Goal: Information Seeking & Learning: Learn about a topic

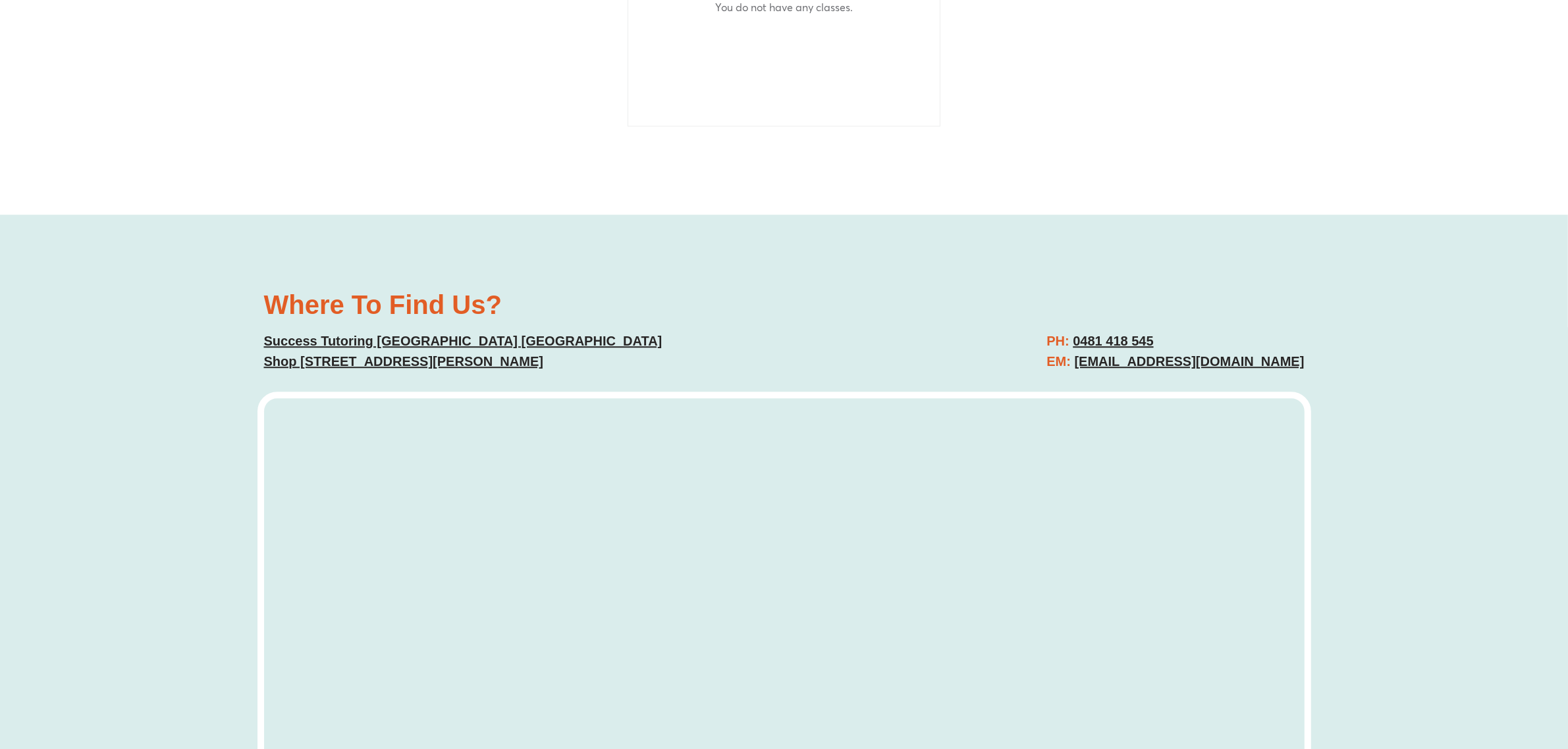
scroll to position [4026, 0]
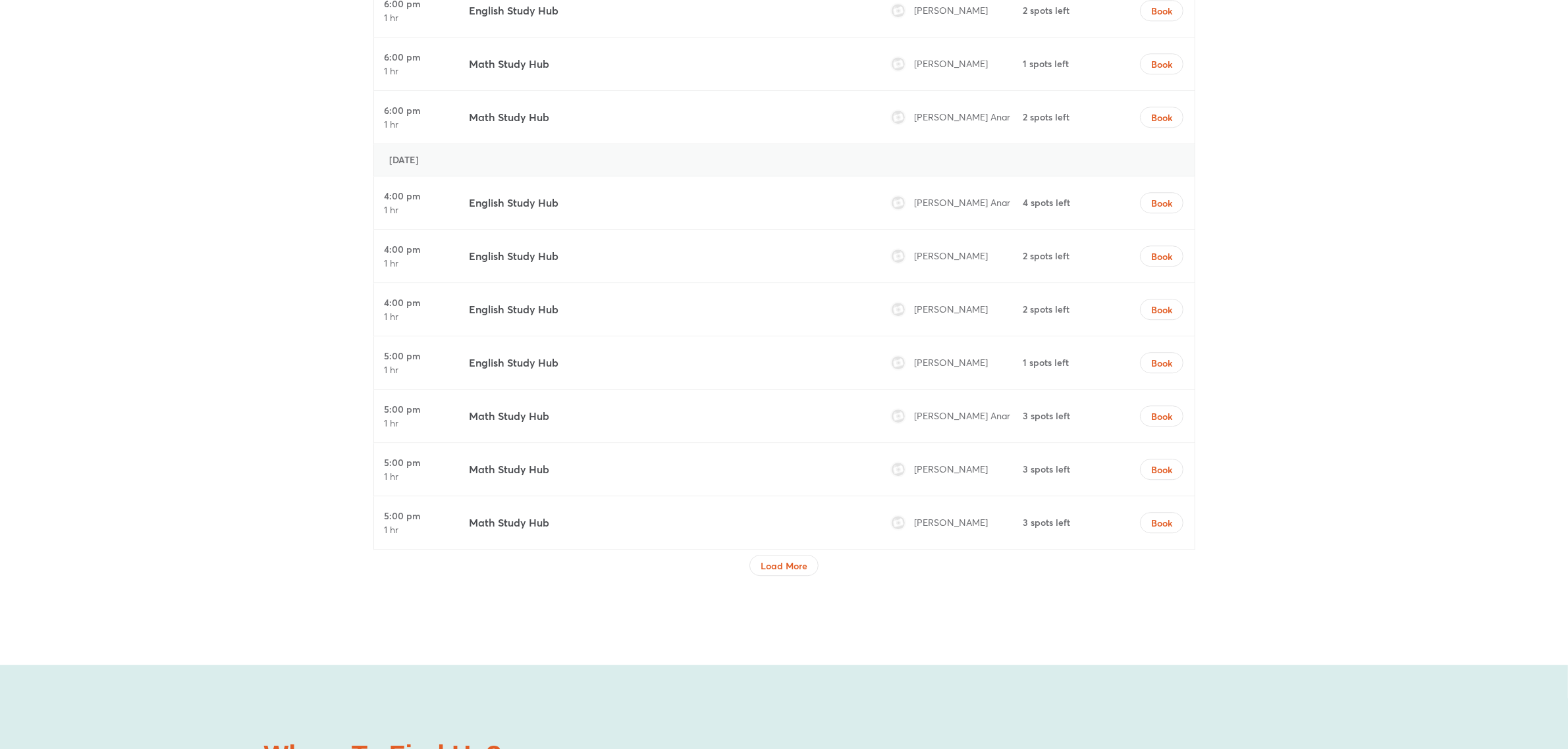
scroll to position [4522, 0]
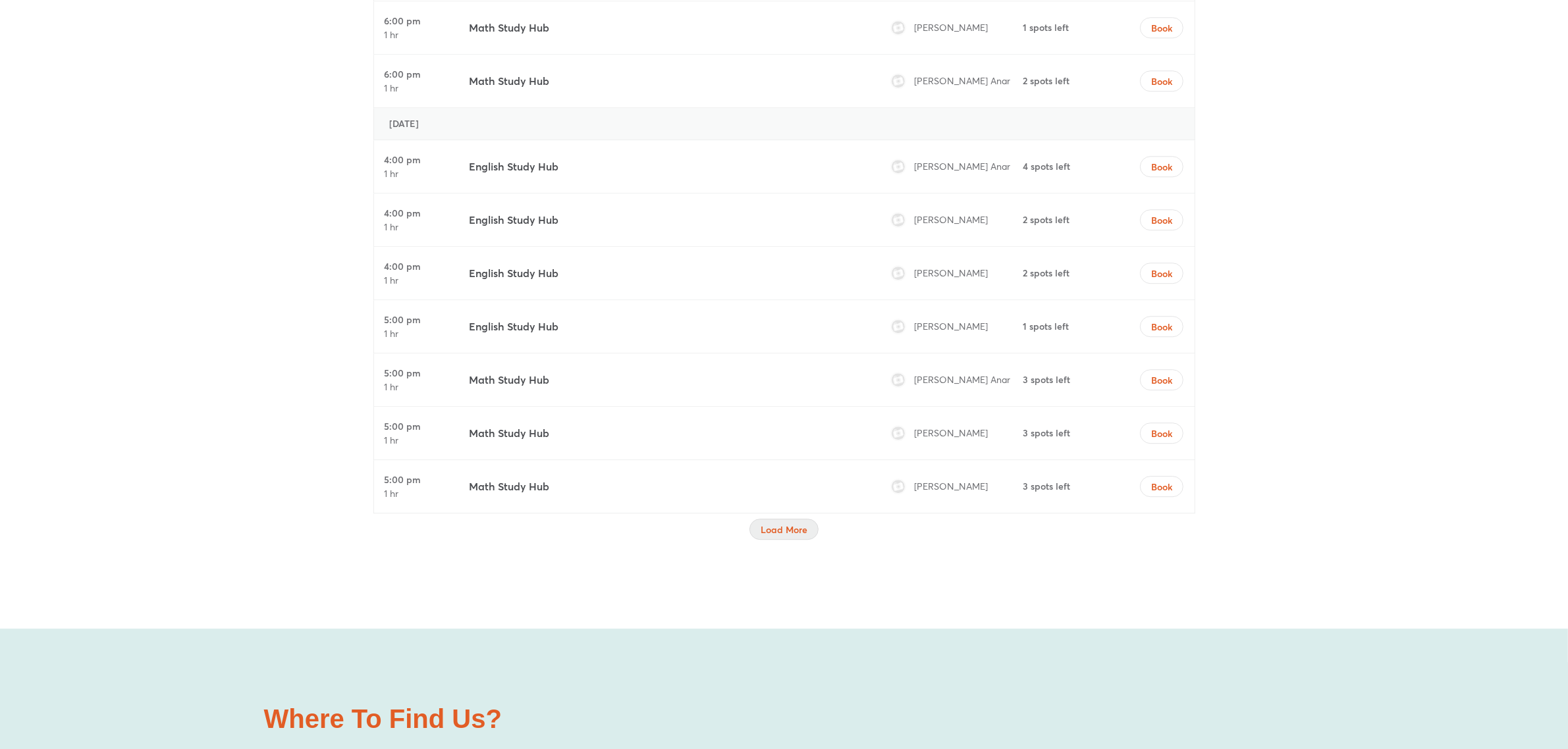
click at [788, 533] on span "Load More" at bounding box center [784, 530] width 47 height 13
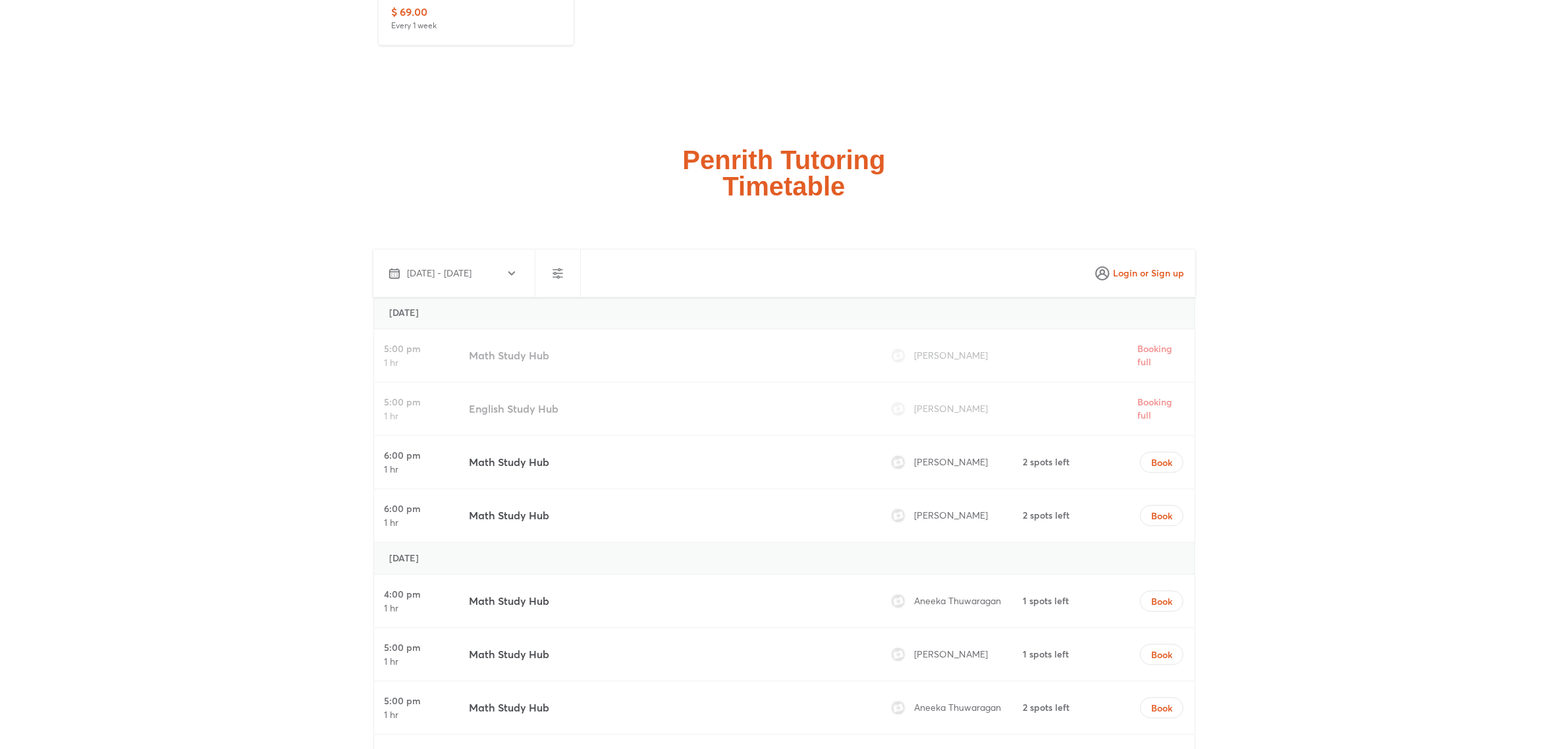
scroll to position [3370, 0]
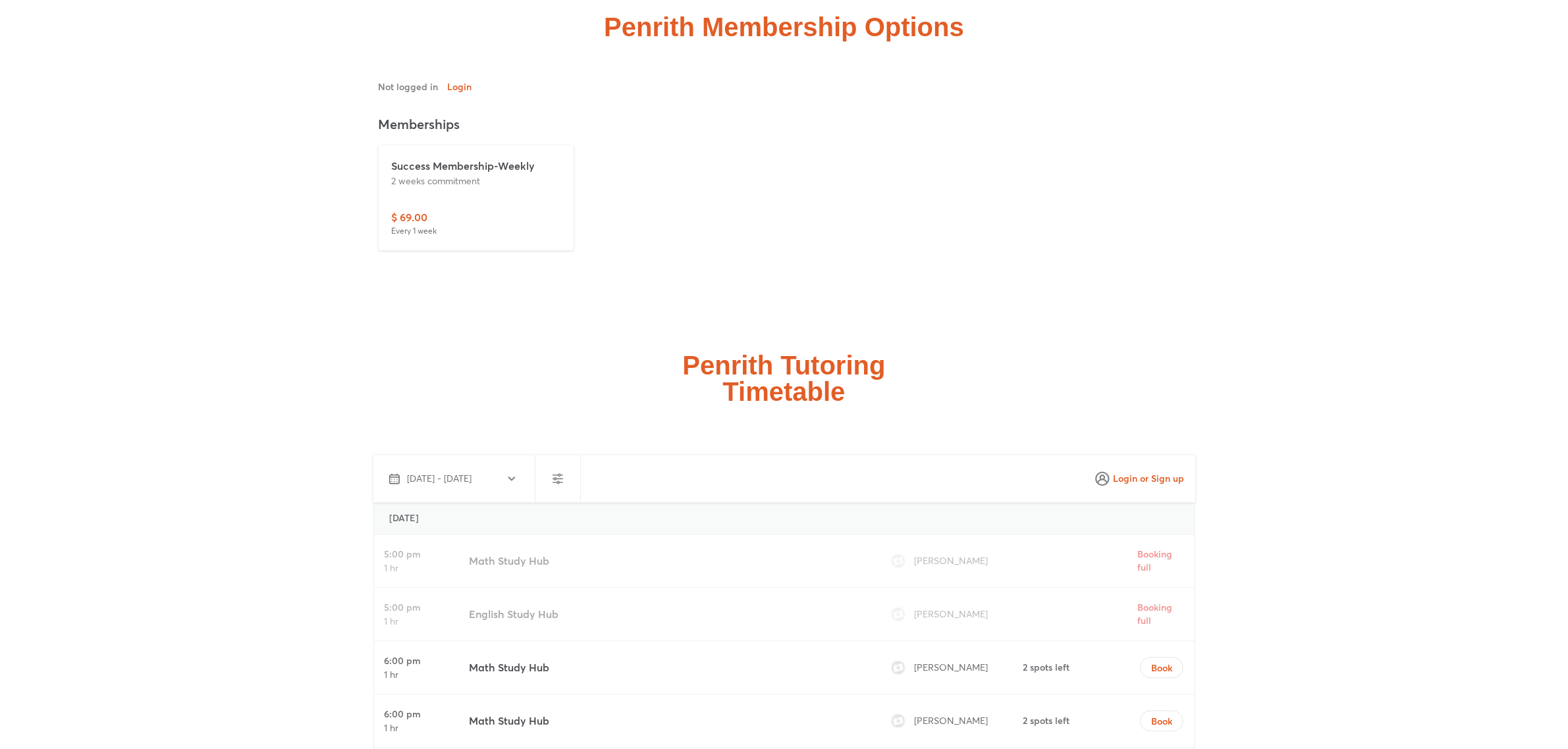
drag, startPoint x: 449, startPoint y: 229, endPoint x: 389, endPoint y: 215, distance: 61.6
click at [389, 215] on div "Success Membership-Weekly 2 weeks commitment $ 69.00 Every 1 week" at bounding box center [476, 197] width 195 height 105
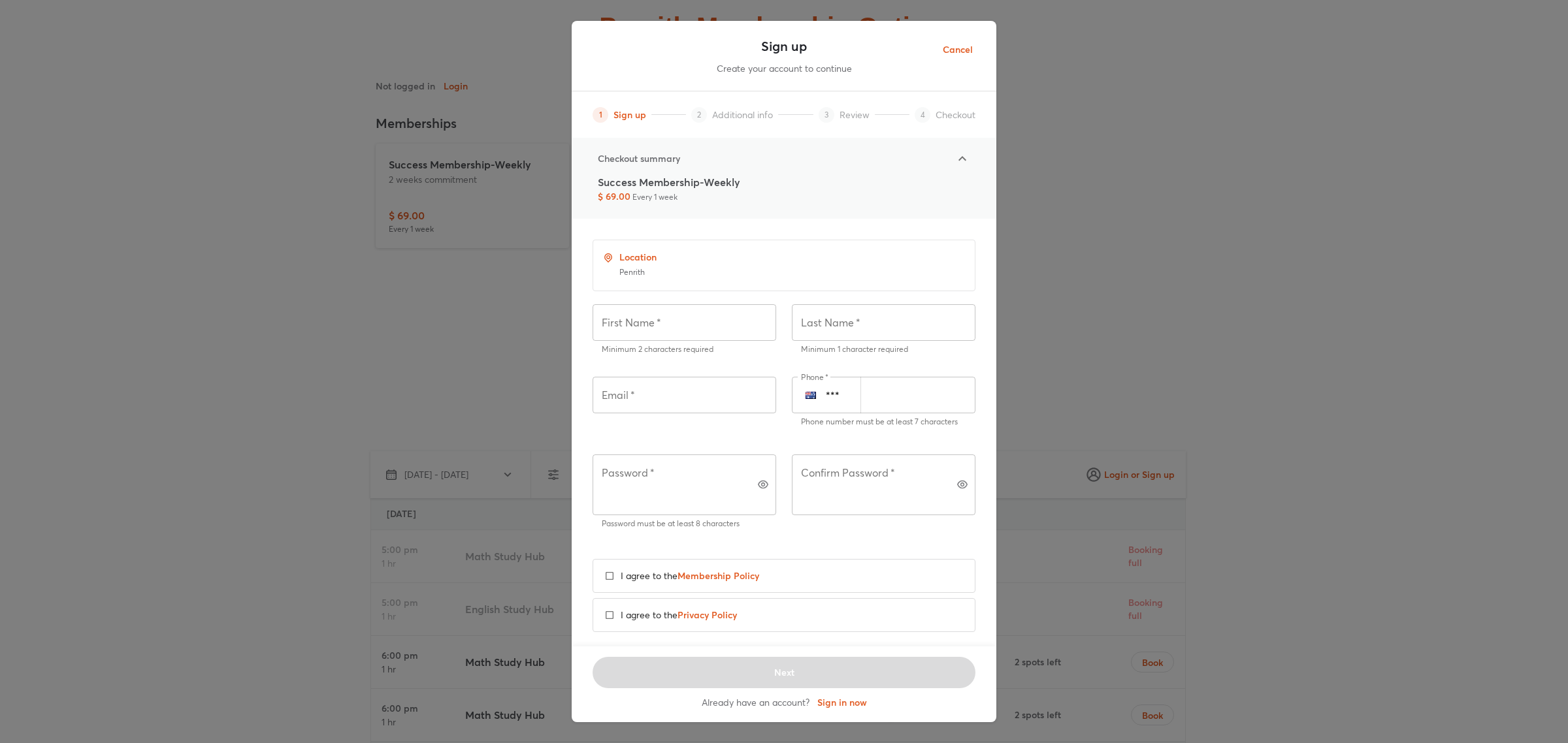
click at [961, 49] on span "Cancel" at bounding box center [957, 50] width 30 height 16
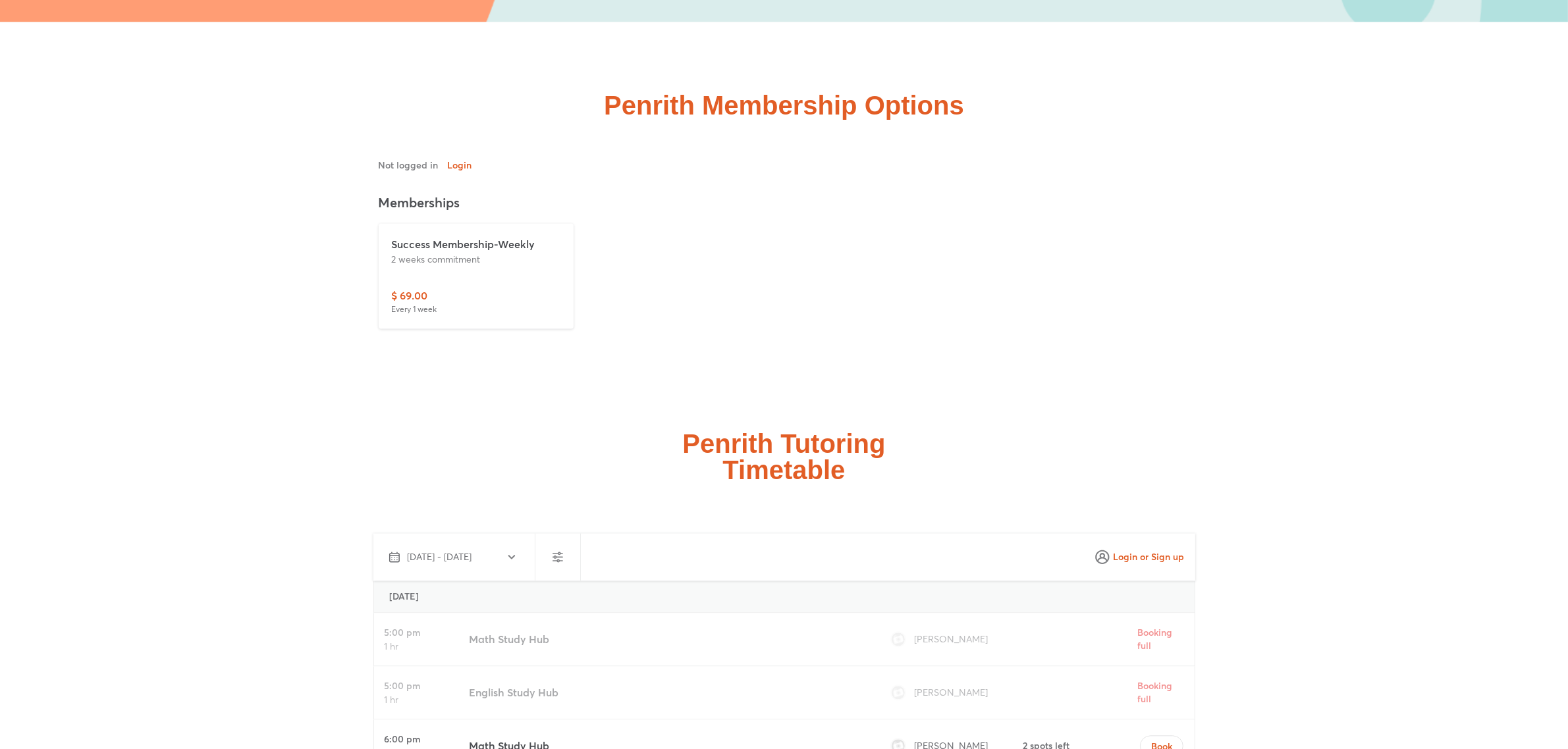
scroll to position [3123, 0]
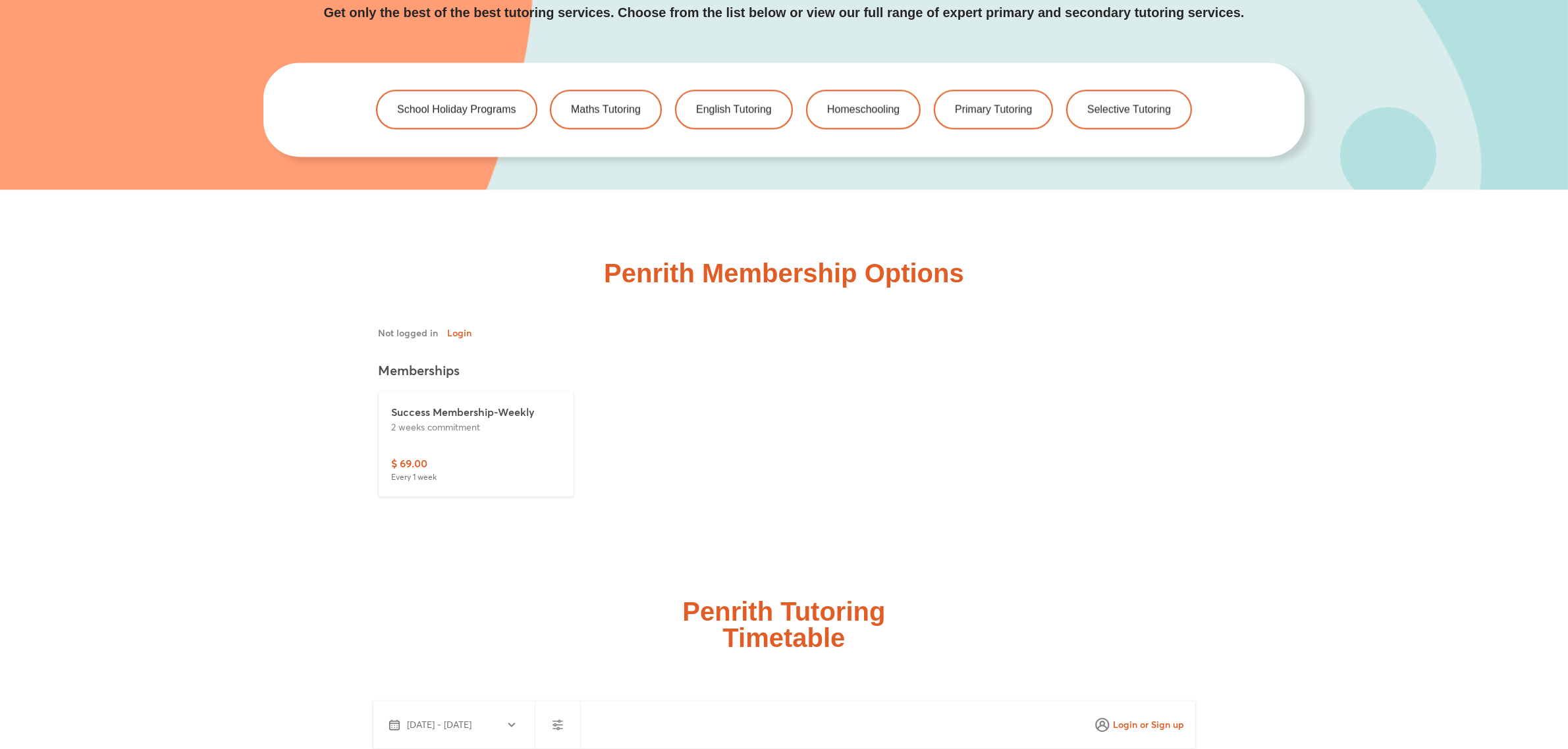
drag, startPoint x: 435, startPoint y: 460, endPoint x: 403, endPoint y: 465, distance: 32.4
click at [403, 465] on div "$ 69.00 Every 1 week" at bounding box center [476, 470] width 169 height 28
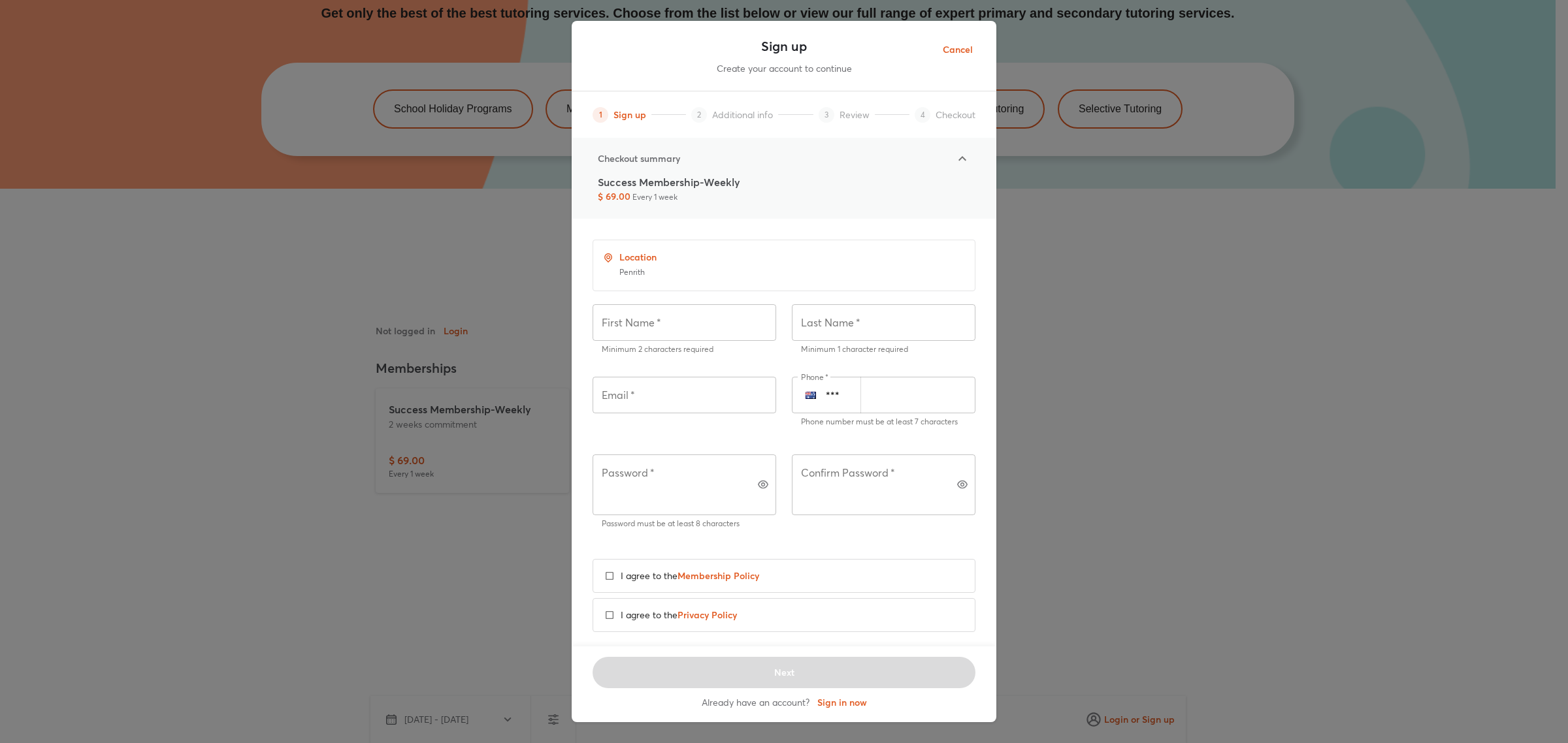
click at [964, 54] on span "Cancel" at bounding box center [957, 50] width 30 height 16
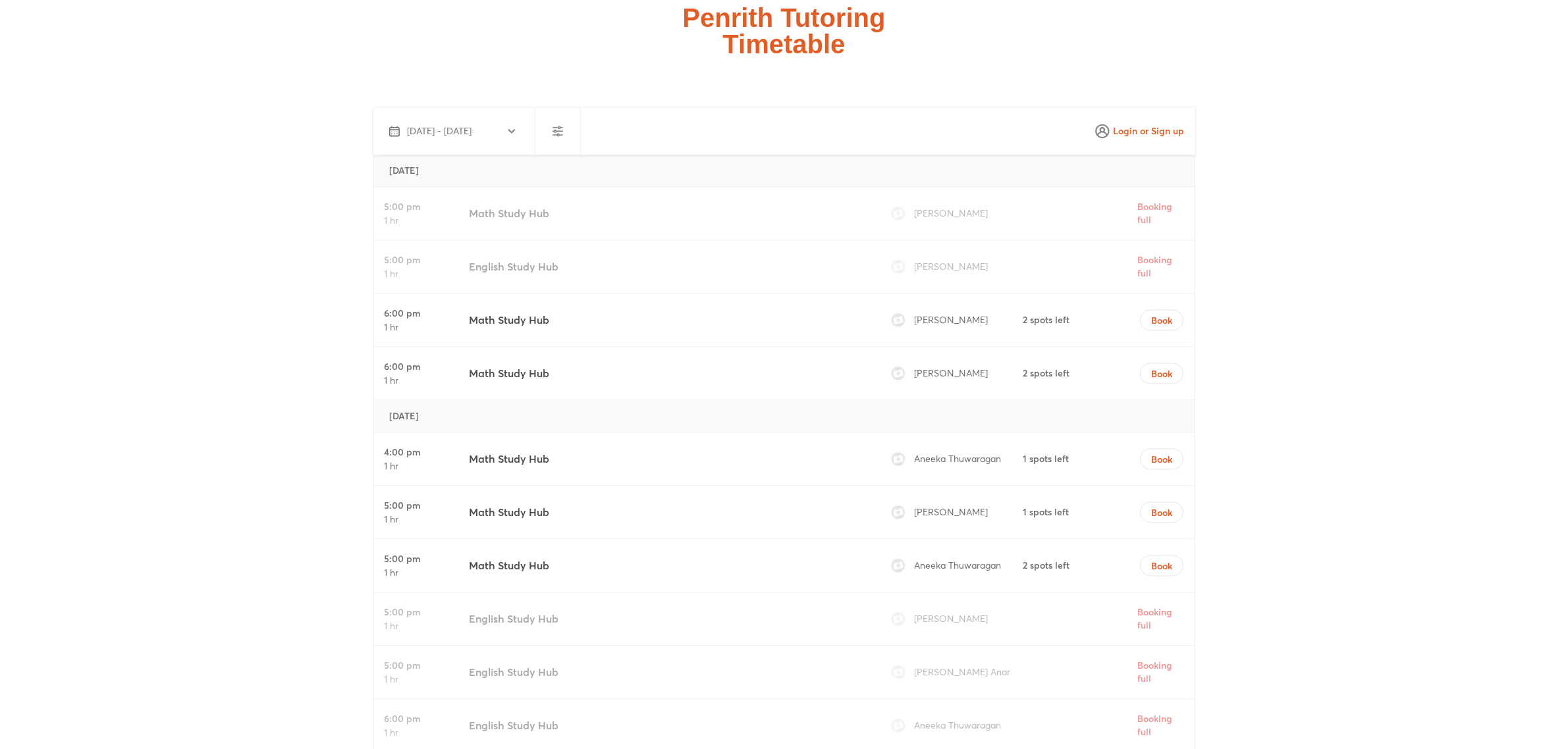
scroll to position [3699, 0]
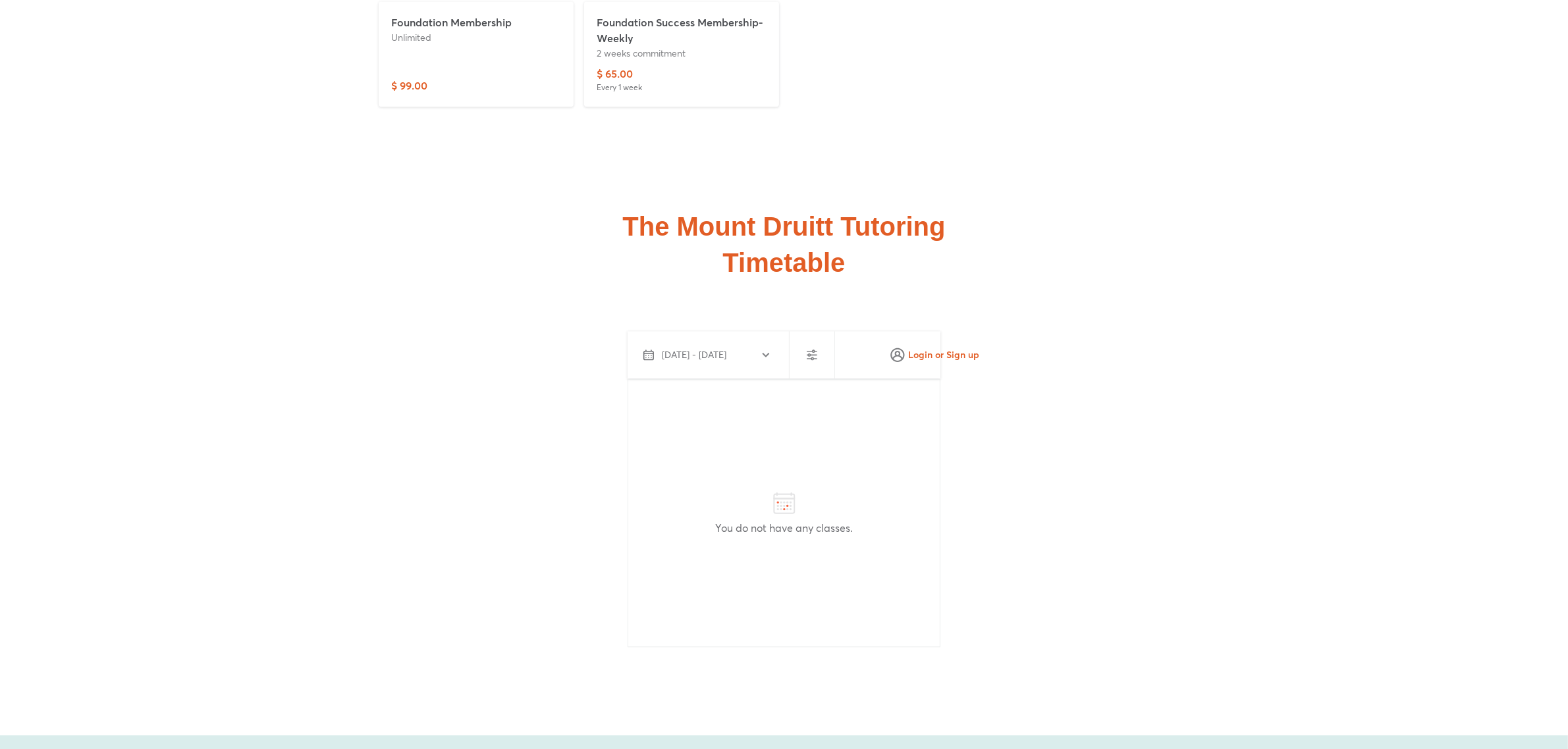
scroll to position [3809, 0]
